Goal: Information Seeking & Learning: Find specific fact

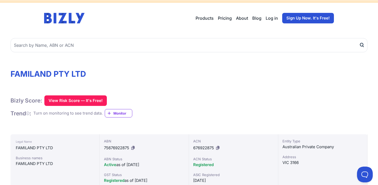
scroll to position [18, 0]
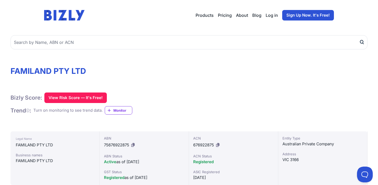
click at [183, 94] on div "Bizly Score: View Risk Score — It's Free! View Risk Score — It's Free!" at bounding box center [189, 98] width 357 height 11
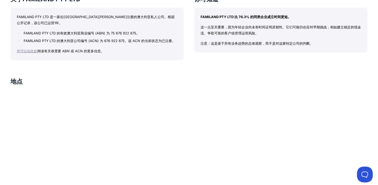
scroll to position [303, 0]
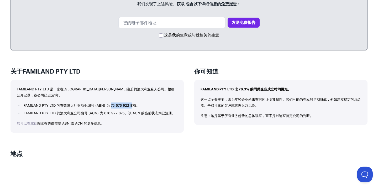
drag, startPoint x: 111, startPoint y: 104, endPoint x: 131, endPoint y: 103, distance: 20.0
click at [131, 103] on font "FAMILAND PTY LTD 的有效澳大利亚商业编号 (ABN) 为 75 676 922 875。" at bounding box center [82, 105] width 116 height 4
drag, startPoint x: 104, startPoint y: 112, endPoint x: 124, endPoint y: 112, distance: 19.7
click at [124, 112] on font "FAMILAND PTY LTD 的澳大利亚公司编号 (ACN) 为 676 922 875。该 ACN 的当前状态为已注册。" at bounding box center [100, 113] width 152 height 4
copy font "676 922 875"
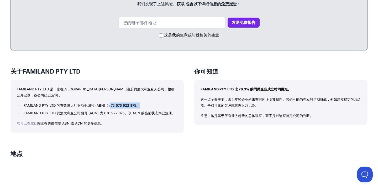
drag, startPoint x: 110, startPoint y: 105, endPoint x: 141, endPoint y: 105, distance: 31.5
click at [141, 105] on li "FAMILAND PTY LTD 的有效澳大利亚商业编号 (ABN) 为 75 676 922 875。" at bounding box center [99, 105] width 155 height 6
copy font "75 676 922 875。"
